Goal: Navigation & Orientation: Find specific page/section

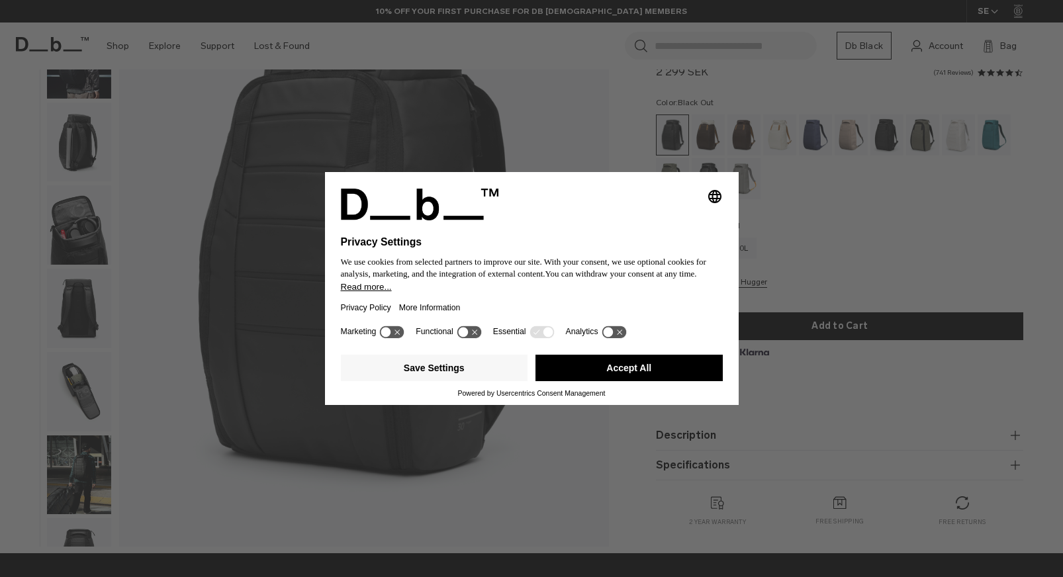
drag, startPoint x: 625, startPoint y: 369, endPoint x: 637, endPoint y: 367, distance: 11.6
click at [625, 369] on button "Accept All" at bounding box center [628, 368] width 187 height 26
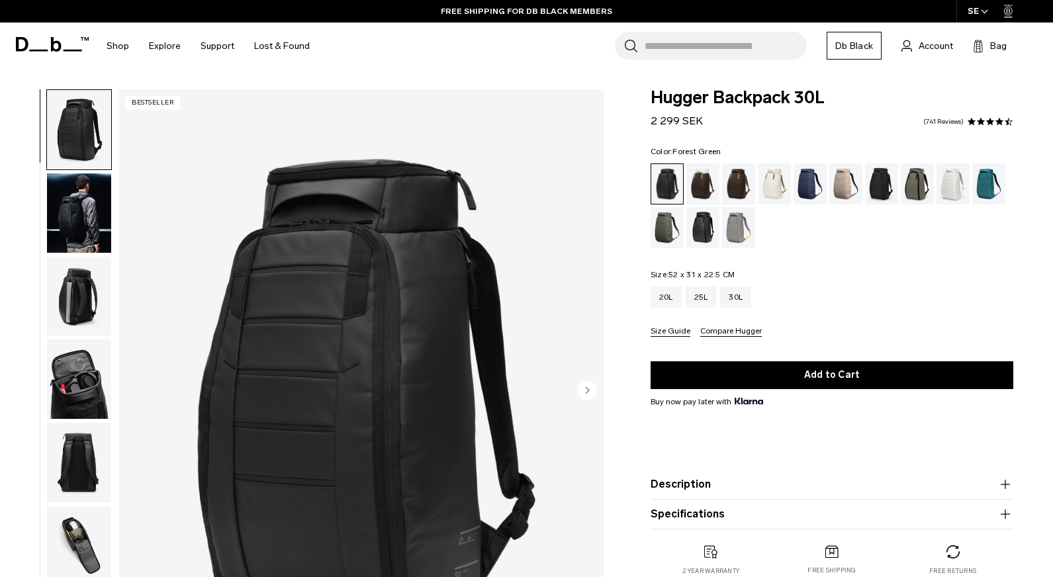
click at [910, 179] on div "Forest Green" at bounding box center [918, 183] width 34 height 41
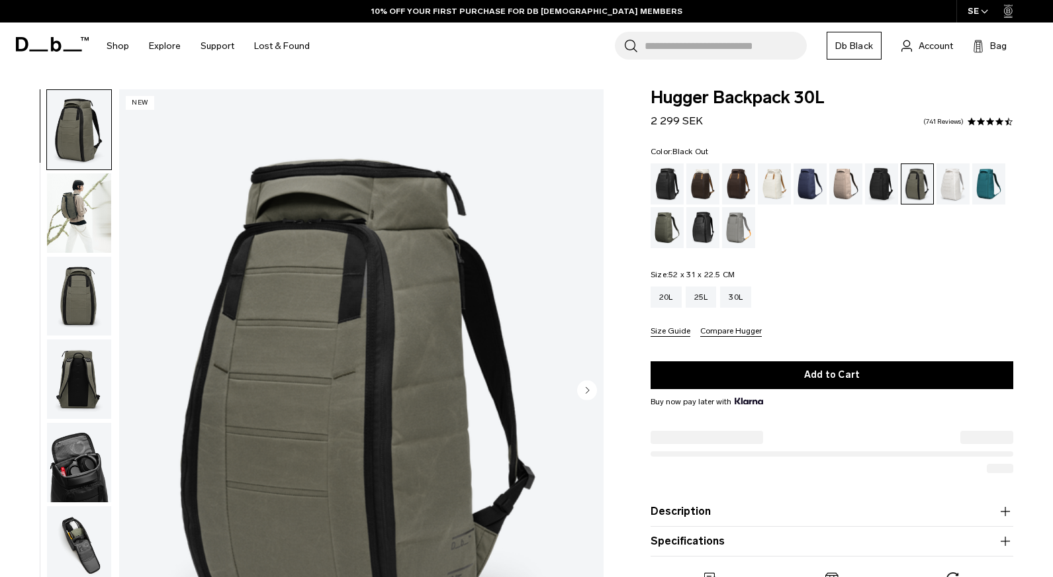
click at [664, 189] on div "Black Out" at bounding box center [667, 183] width 34 height 41
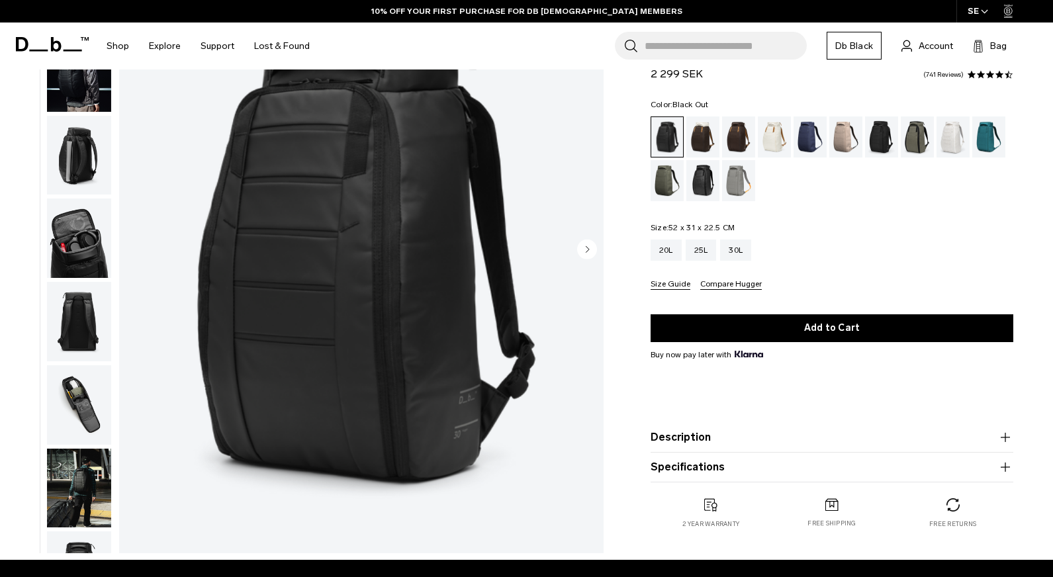
scroll to position [154, 0]
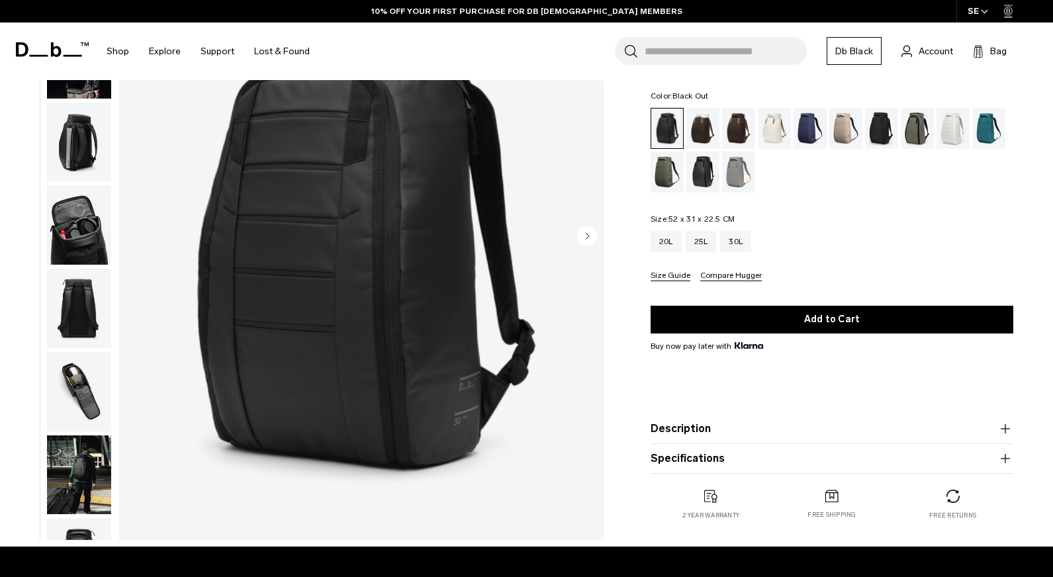
click at [69, 382] on img "button" at bounding box center [79, 391] width 64 height 79
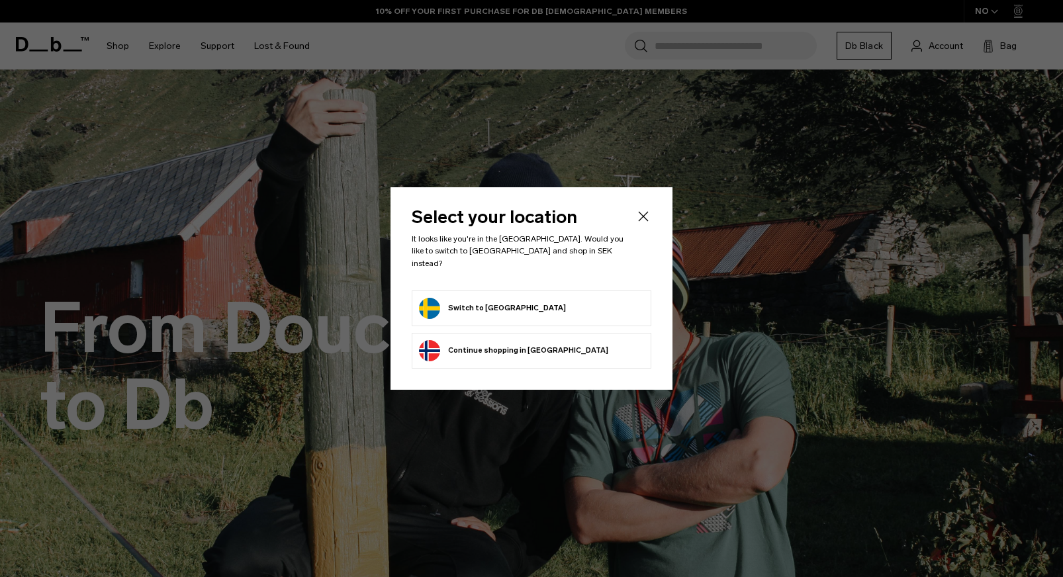
click at [494, 305] on button "Switch to Sweden" at bounding box center [492, 308] width 147 height 21
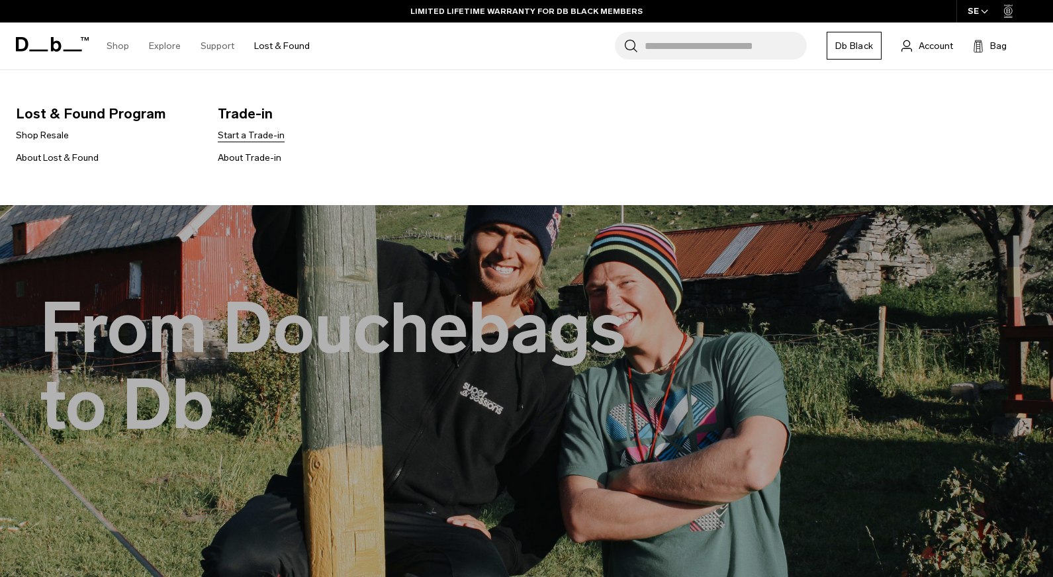
click at [263, 134] on link "Start a Trade-in" at bounding box center [251, 135] width 67 height 14
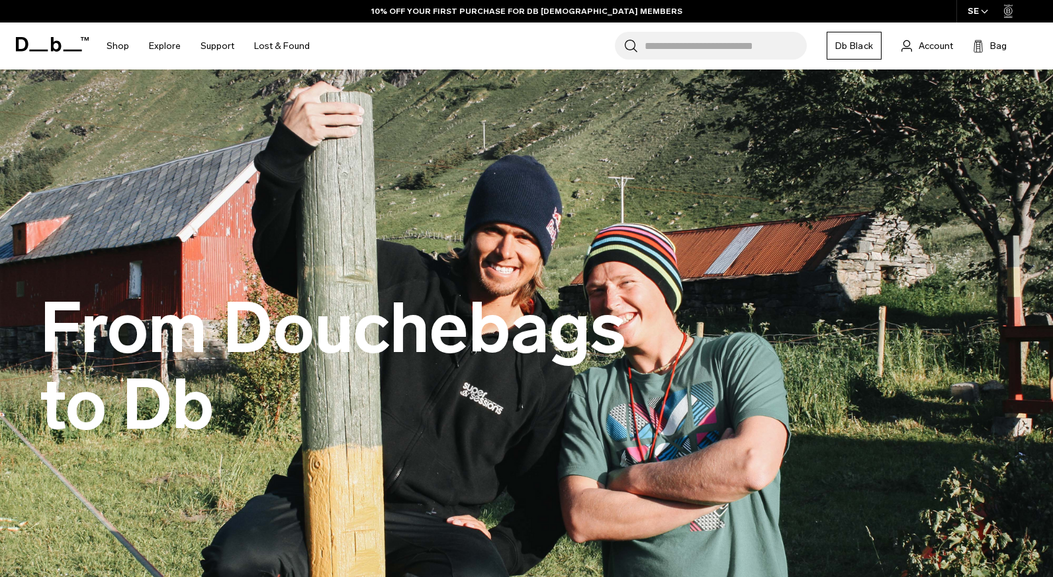
click at [667, 41] on input "Search for Bags, Luggage..." at bounding box center [725, 46] width 162 height 28
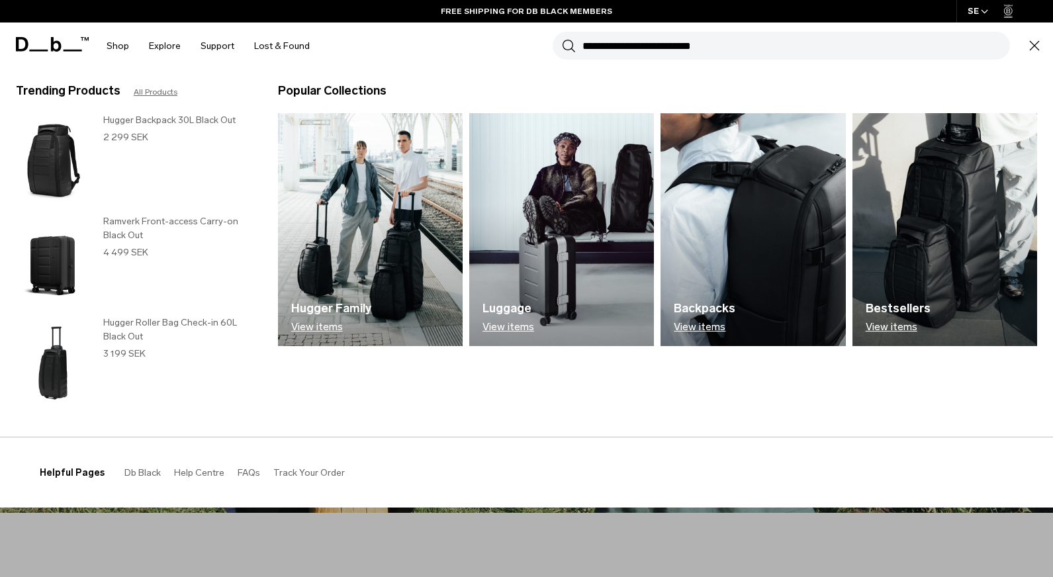
scroll to position [309, 0]
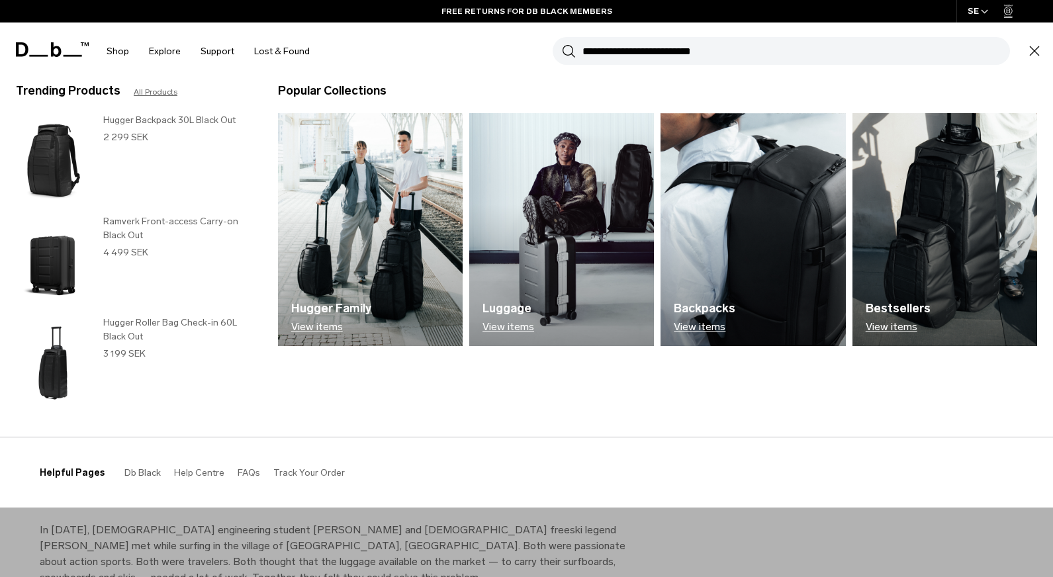
click at [900, 224] on img at bounding box center [944, 229] width 185 height 233
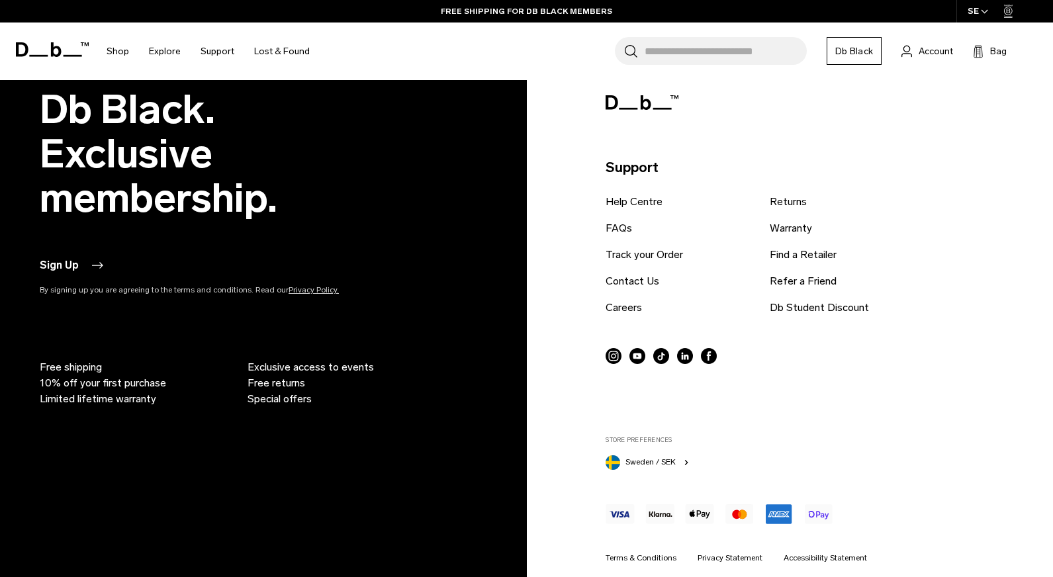
scroll to position [3647, 0]
